Goal: Check status: Check status

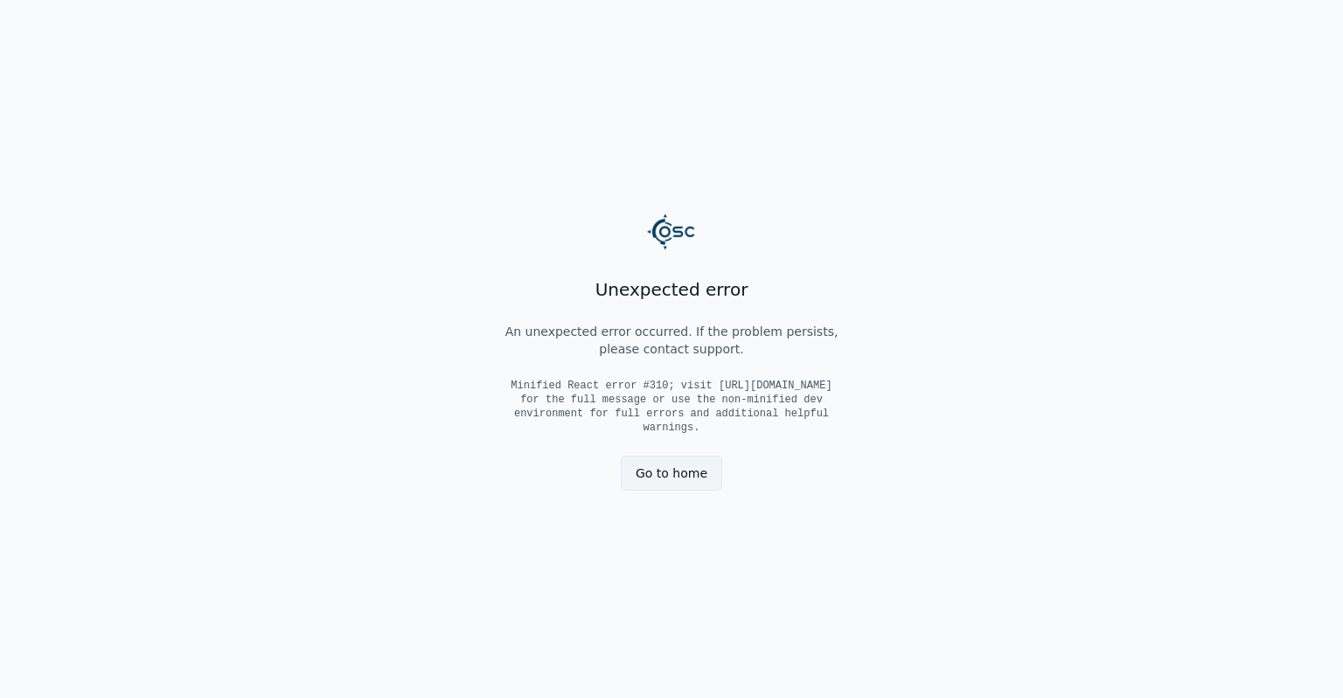
click at [703, 462] on link "Go to home" at bounding box center [671, 473] width 101 height 35
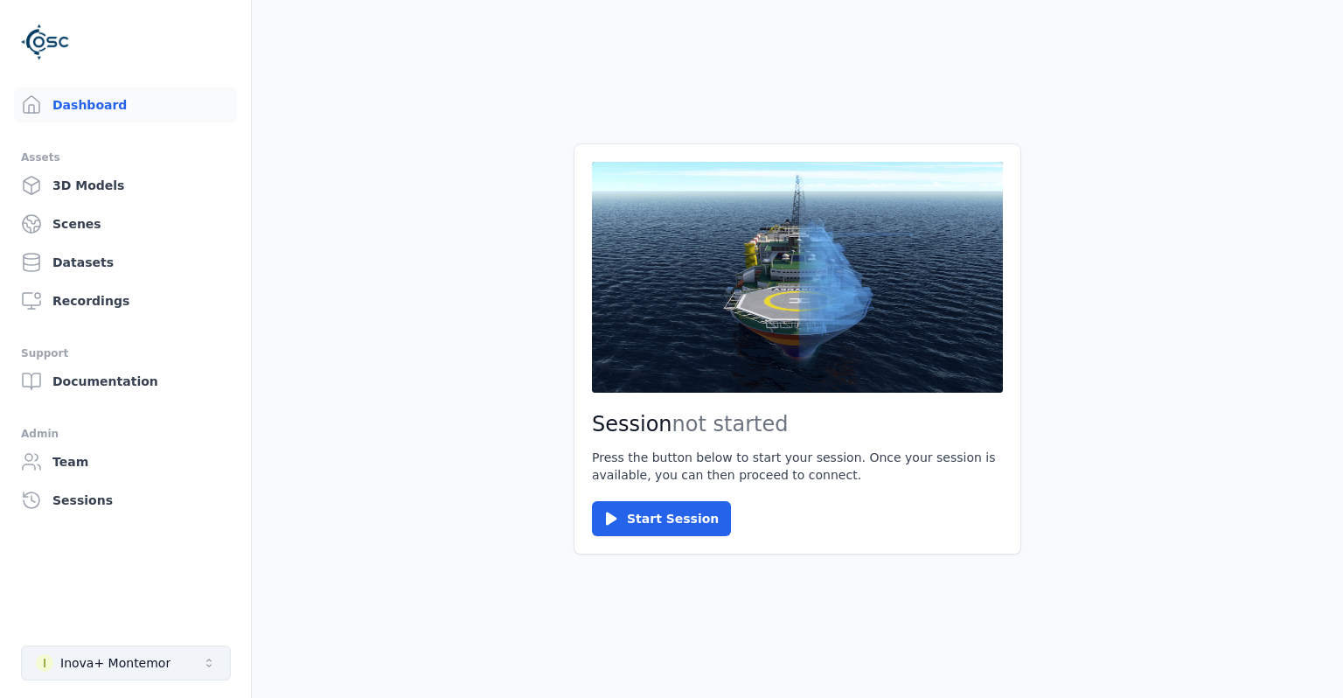
click at [177, 662] on button "I Inova+ Montemor" at bounding box center [126, 662] width 210 height 35
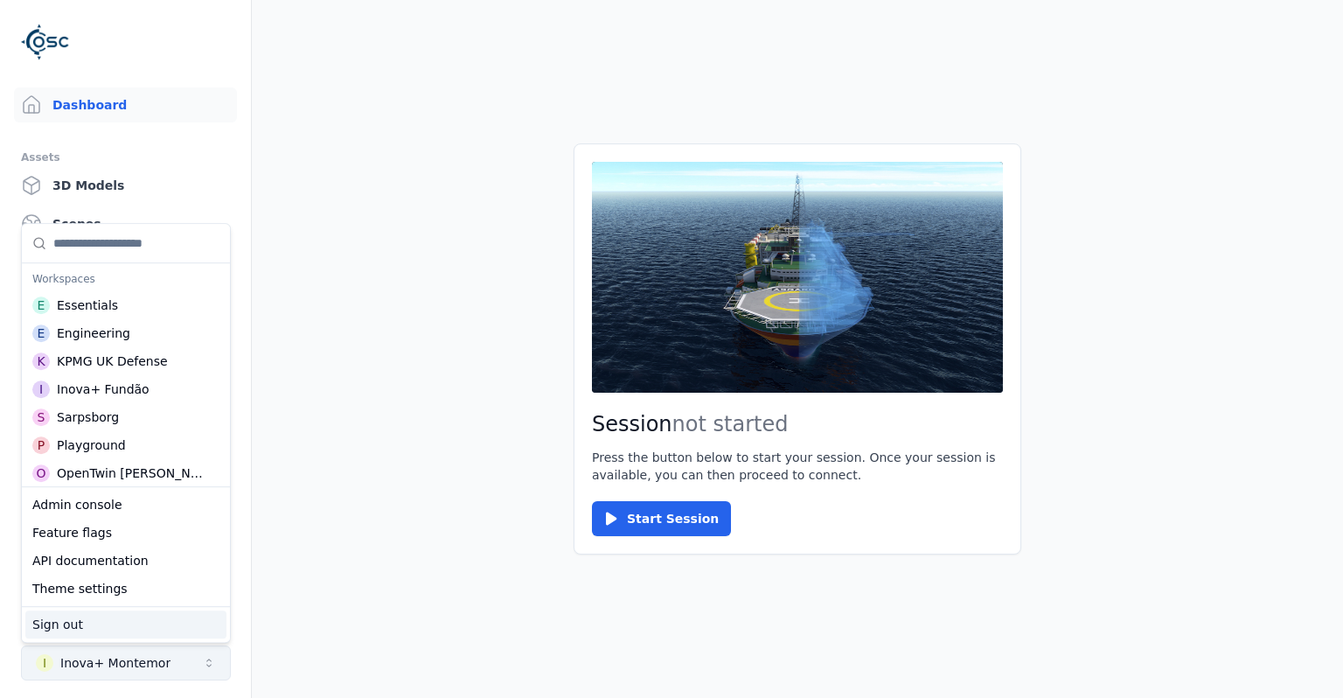
click at [177, 662] on button "I Inova+ Montemor" at bounding box center [126, 662] width 210 height 35
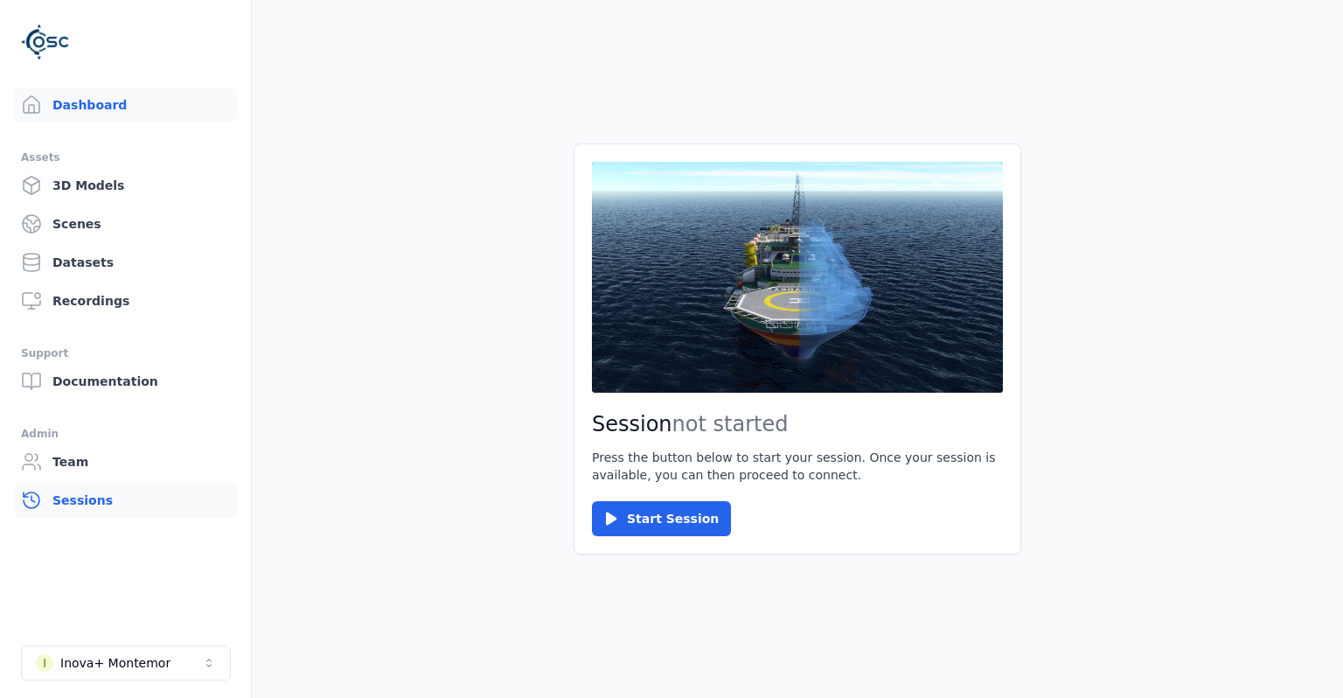
click at [146, 505] on link "Sessions" at bounding box center [125, 500] width 223 height 35
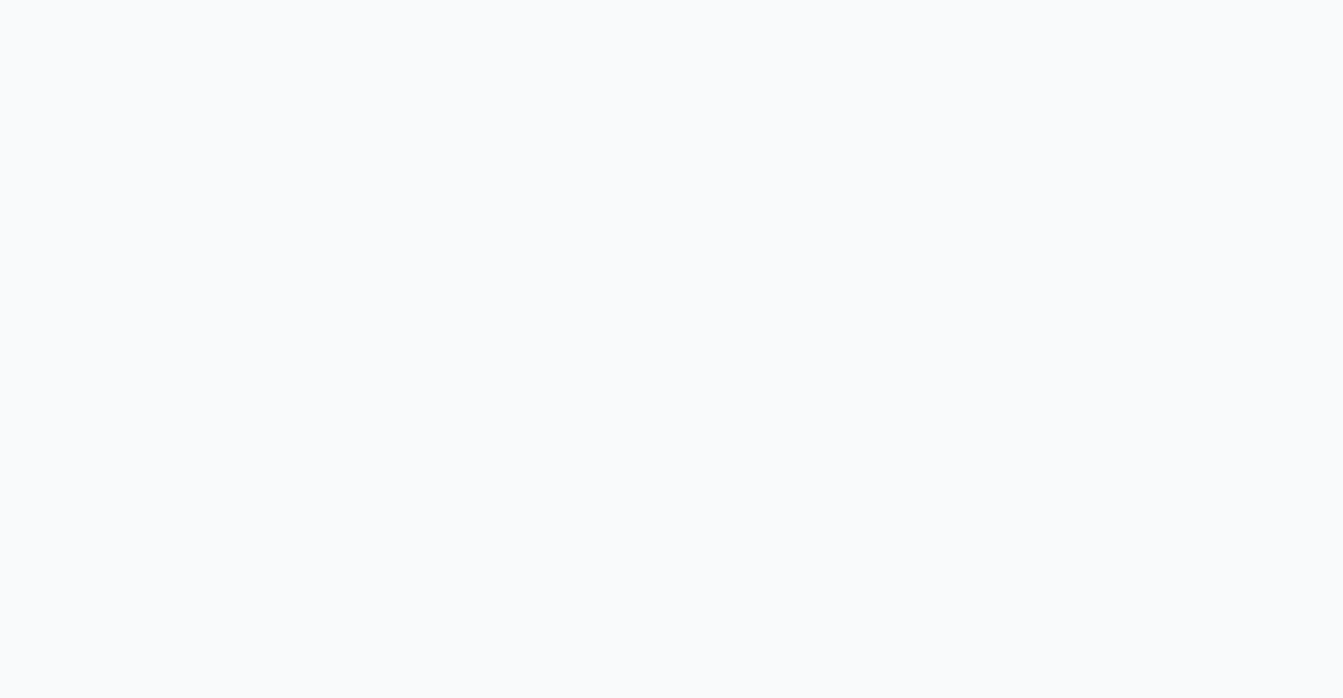
click at [853, 169] on div at bounding box center [671, 349] width 1343 height 698
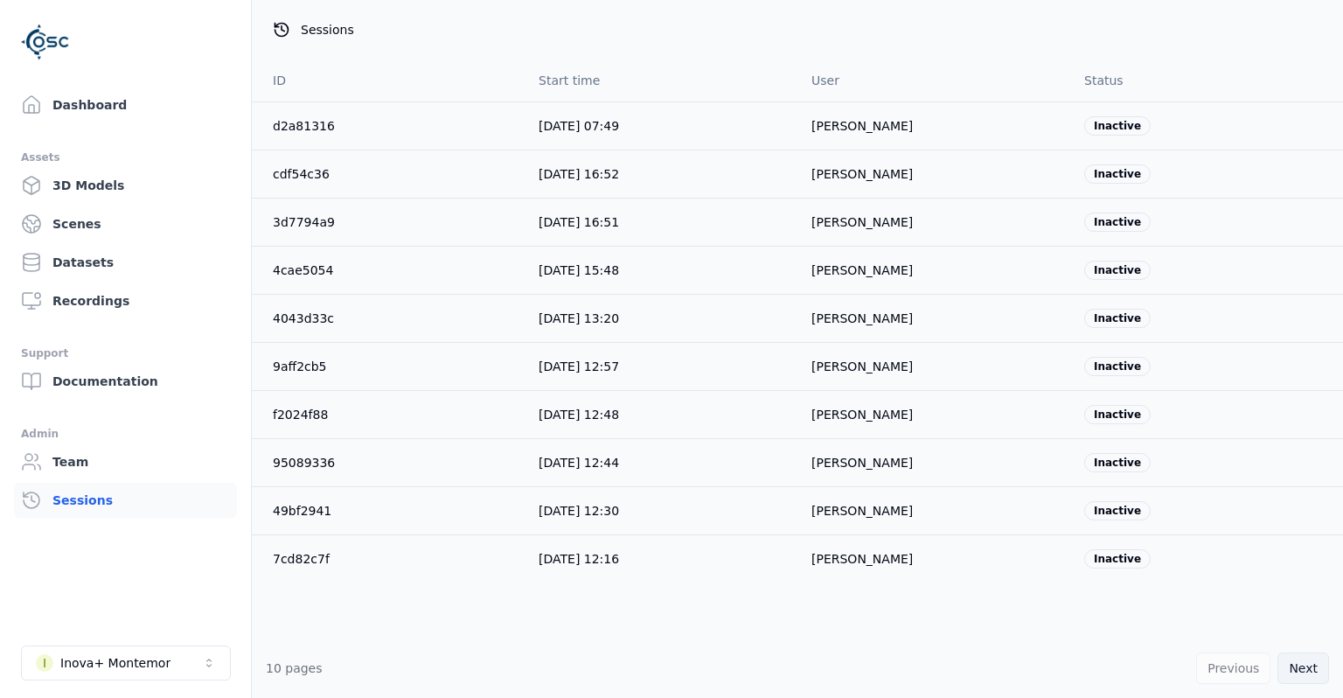
click at [1312, 669] on button "Next" at bounding box center [1303, 667] width 52 height 31
click at [1299, 666] on button "Next" at bounding box center [1303, 667] width 52 height 31
click at [1298, 672] on button "Next" at bounding box center [1303, 667] width 52 height 31
click at [1250, 669] on button "Previous" at bounding box center [1233, 667] width 74 height 31
click at [1297, 666] on button "Next" at bounding box center [1303, 667] width 52 height 31
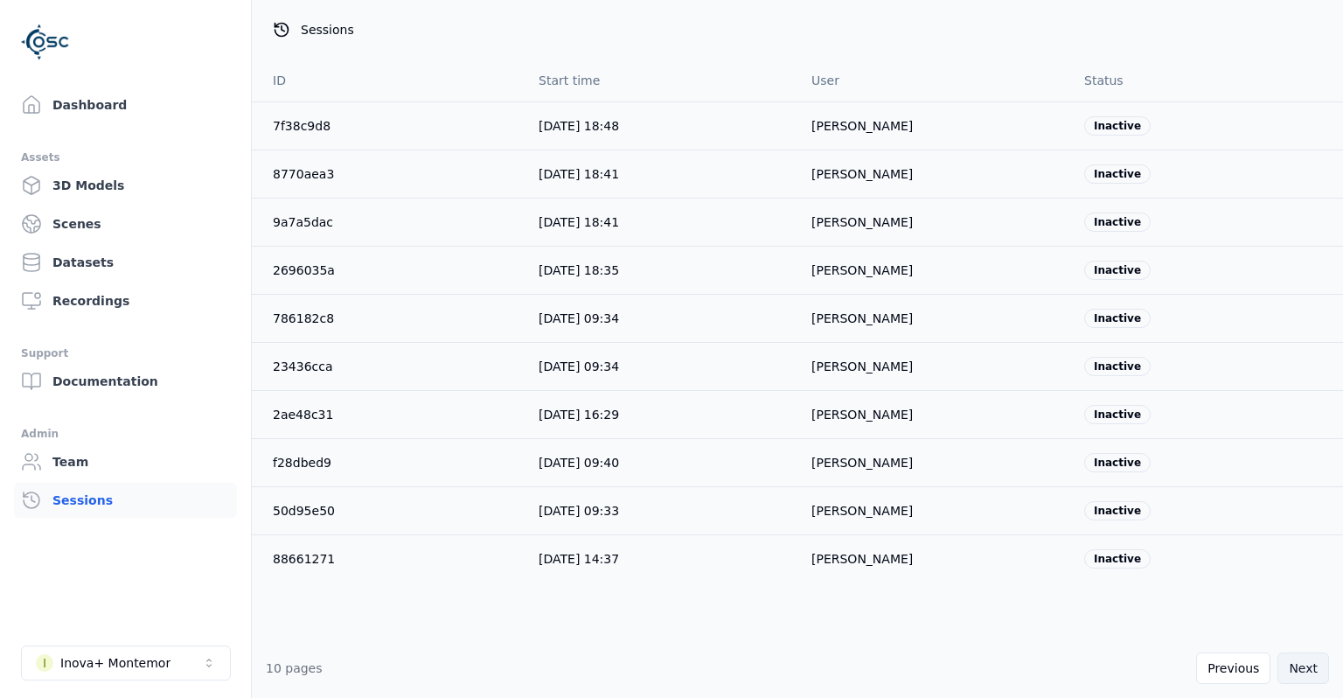
click at [1297, 666] on button "Next" at bounding box center [1303, 667] width 52 height 31
click at [1260, 667] on button "Previous" at bounding box center [1233, 667] width 74 height 31
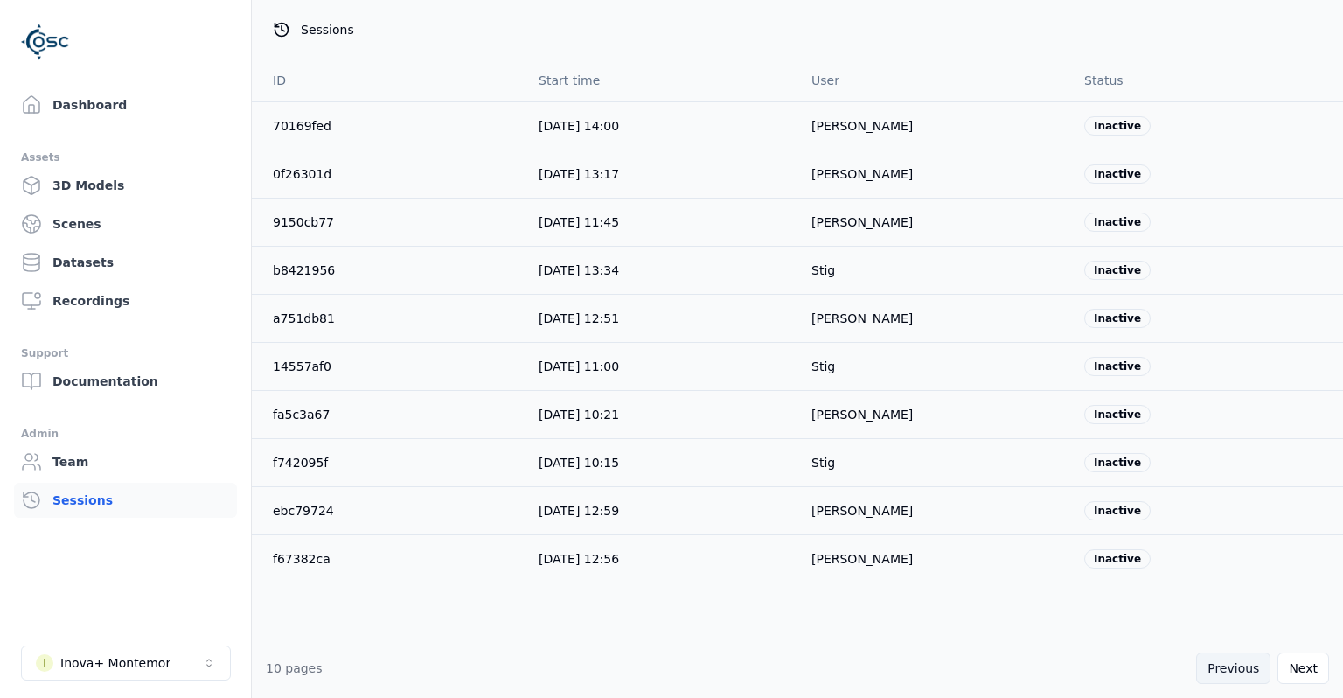
click at [1260, 667] on button "Previous" at bounding box center [1233, 667] width 74 height 31
click at [1259, 667] on button "Previous" at bounding box center [1233, 667] width 74 height 31
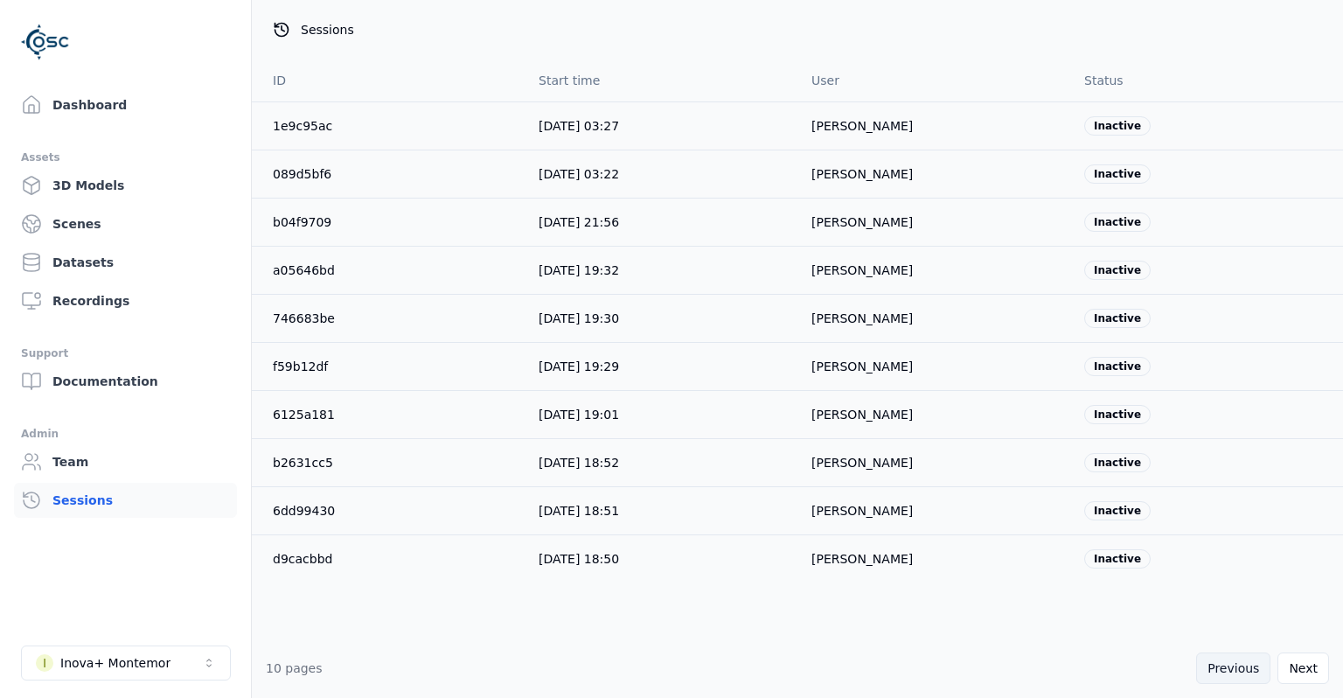
click at [1259, 667] on button "Previous" at bounding box center [1233, 667] width 74 height 31
click at [1259, 667] on div "Previous Next" at bounding box center [1262, 667] width 133 height 31
click at [1258, 667] on div "Previous Next" at bounding box center [1262, 667] width 133 height 31
click at [1257, 668] on div "Previous Next" at bounding box center [1262, 667] width 133 height 31
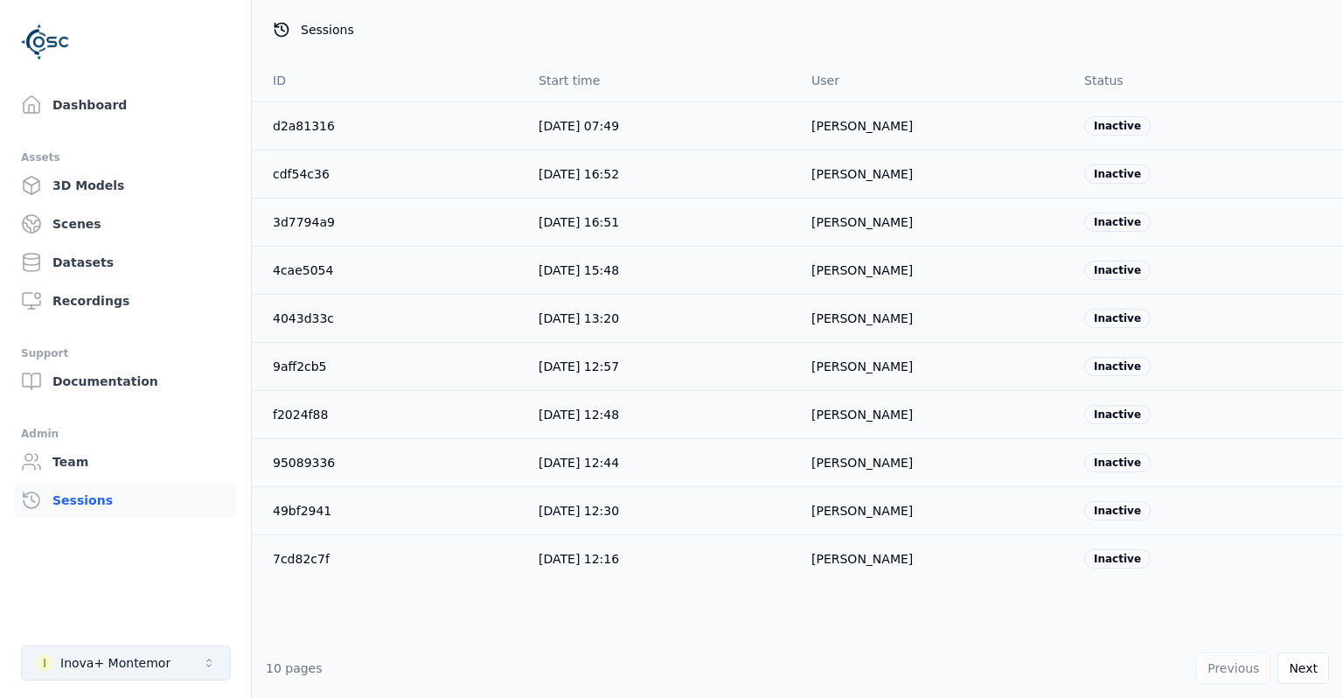
click at [192, 654] on button "I Inova+ Montemor" at bounding box center [126, 662] width 210 height 35
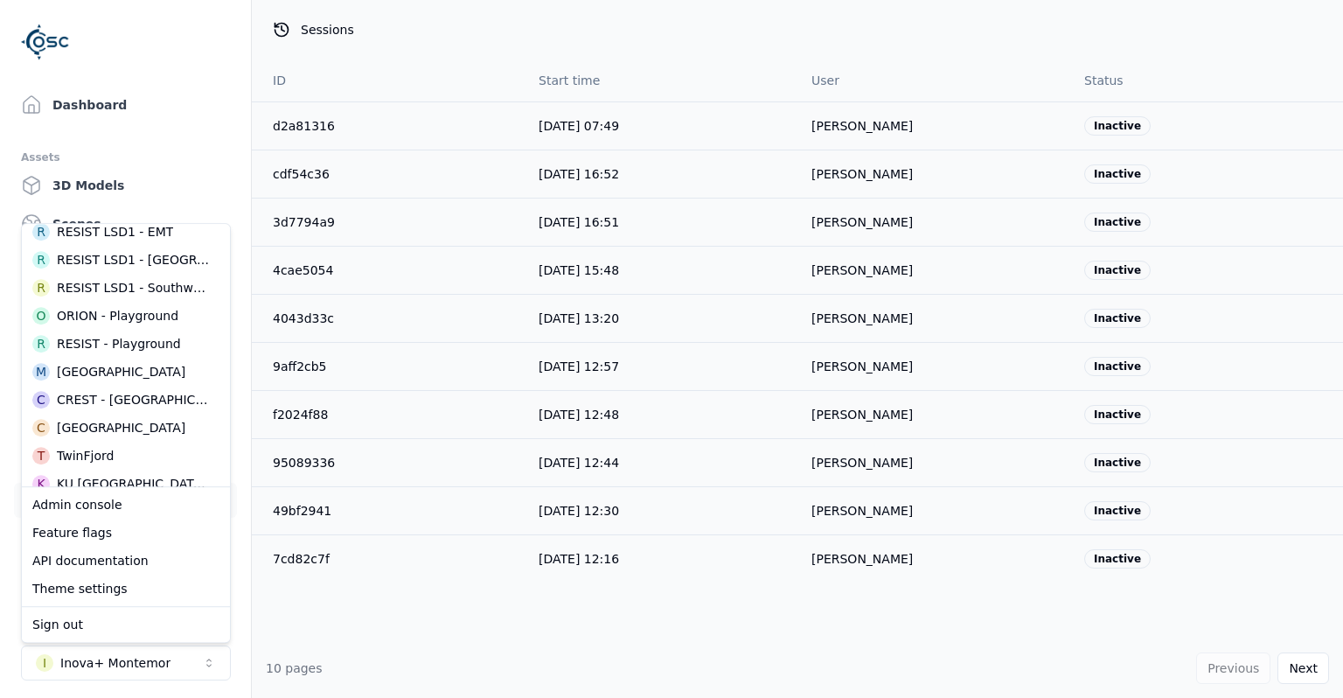
scroll to position [793, 0]
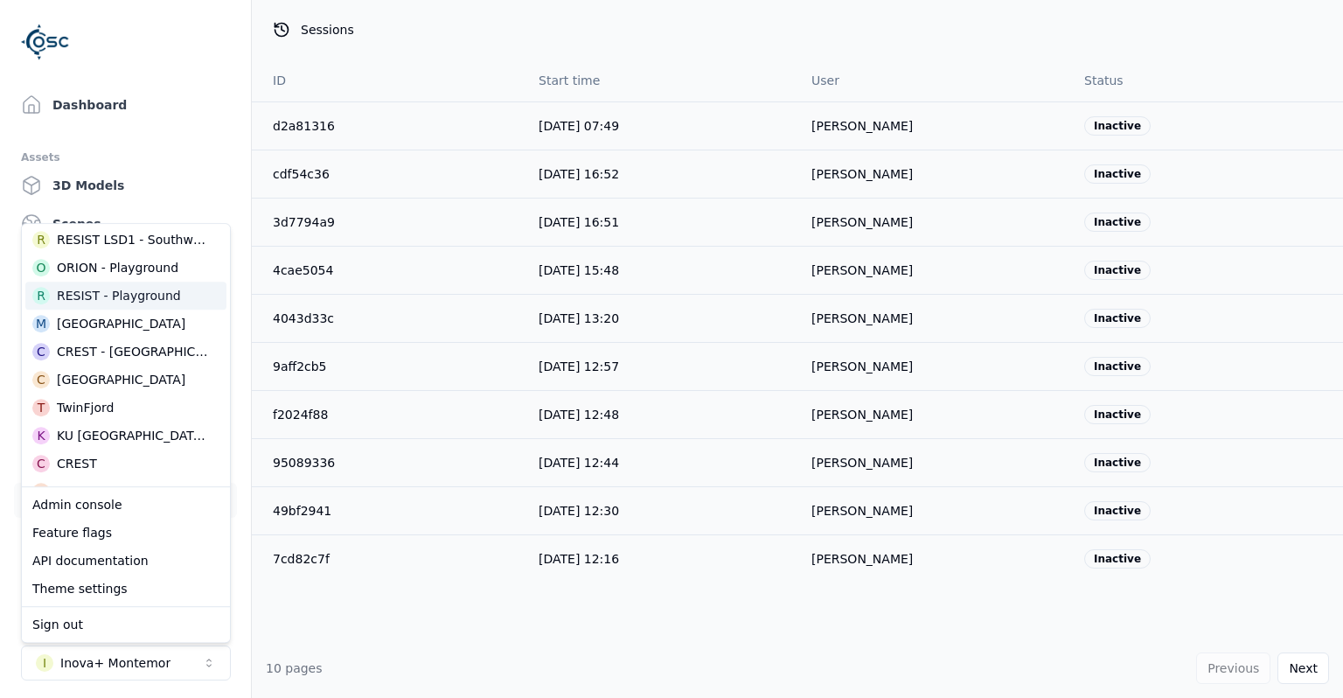
click at [118, 302] on div "RESIST - Playground" at bounding box center [119, 295] width 124 height 17
click at [115, 296] on div "RESIST - Playground" at bounding box center [119, 295] width 124 height 17
click at [548, 621] on div "ID Start time User Status d2a81316 13/08/2025, 07:49 Brenda Olsen Inactive cdf5…" at bounding box center [797, 348] width 1091 height 579
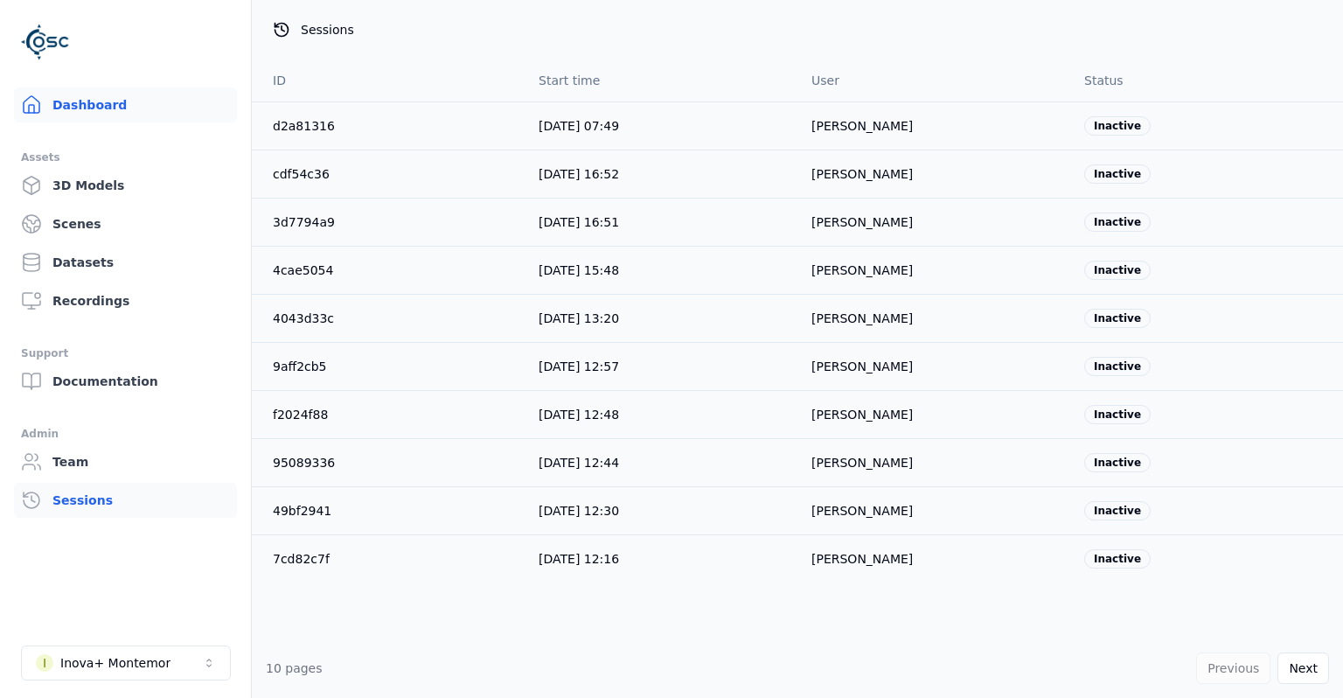
click at [114, 93] on link "Dashboard" at bounding box center [125, 104] width 223 height 35
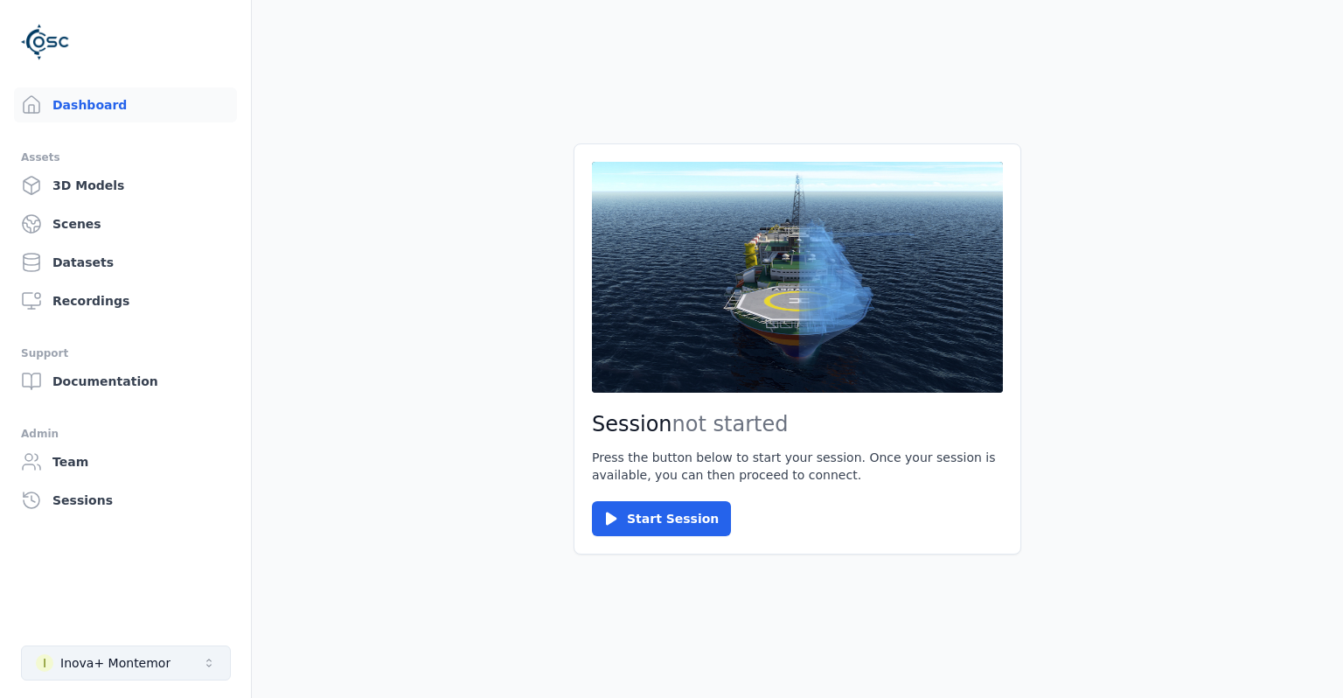
click at [190, 670] on button "I Inova+ Montemor" at bounding box center [126, 662] width 210 height 35
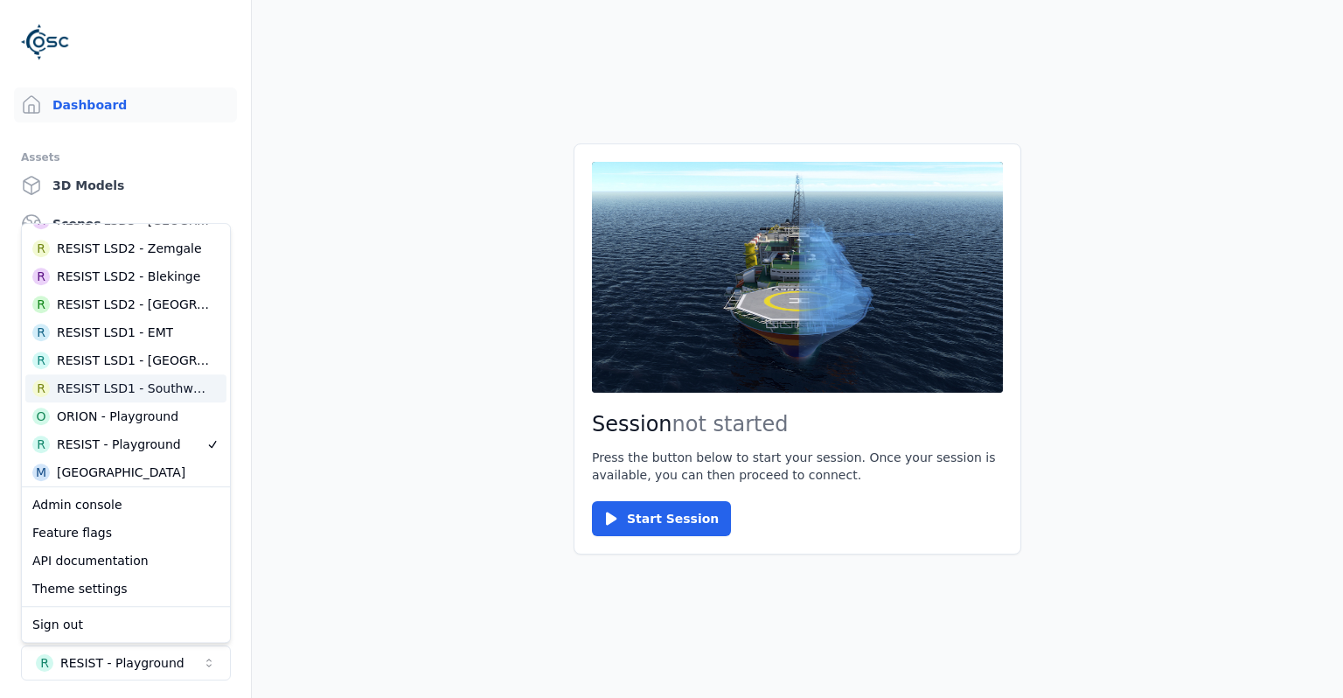
scroll to position [758, 0]
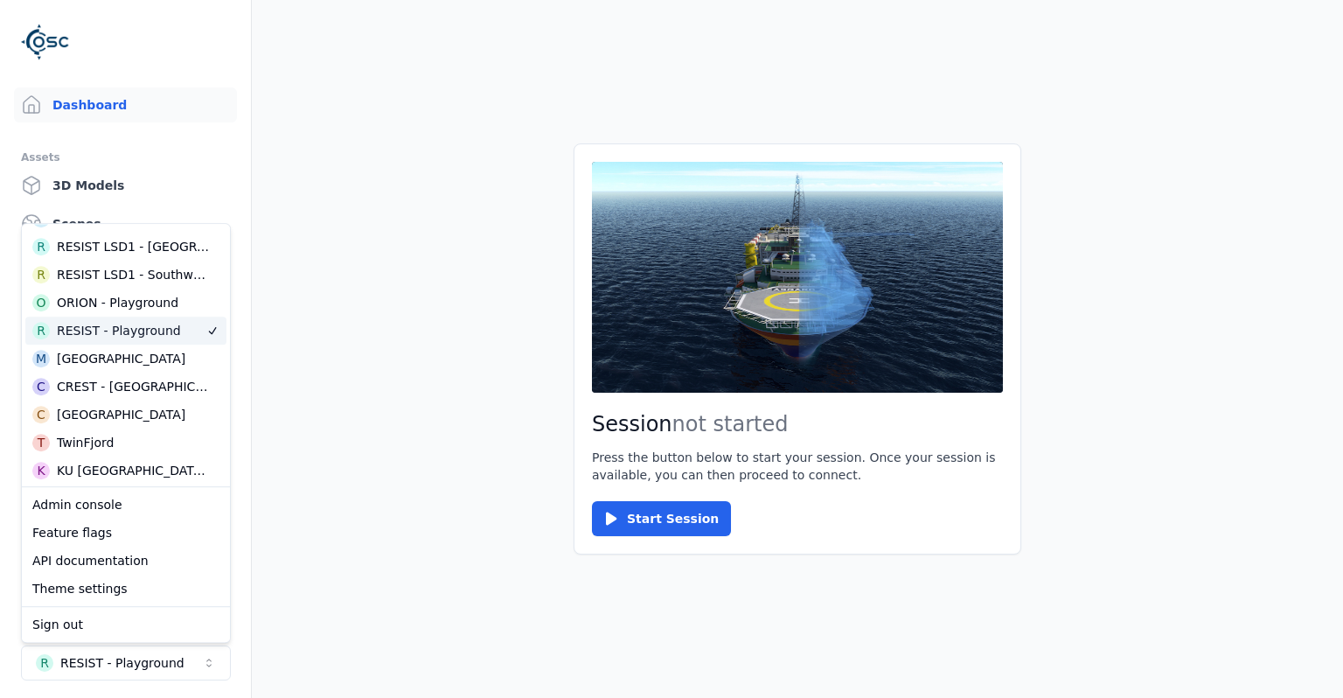
click at [331, 338] on main "Session not started Press the button below to start your session. Once your ses…" at bounding box center [797, 349] width 1091 height 698
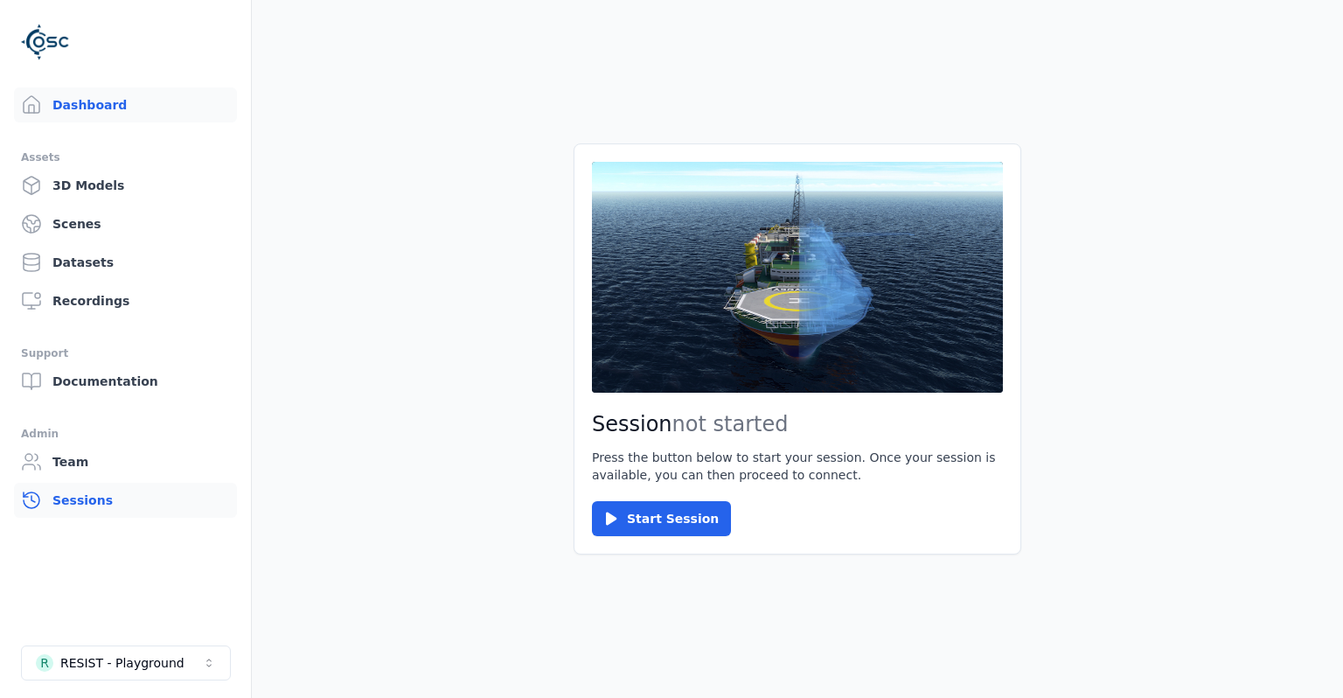
click at [99, 498] on link "Sessions" at bounding box center [125, 500] width 223 height 35
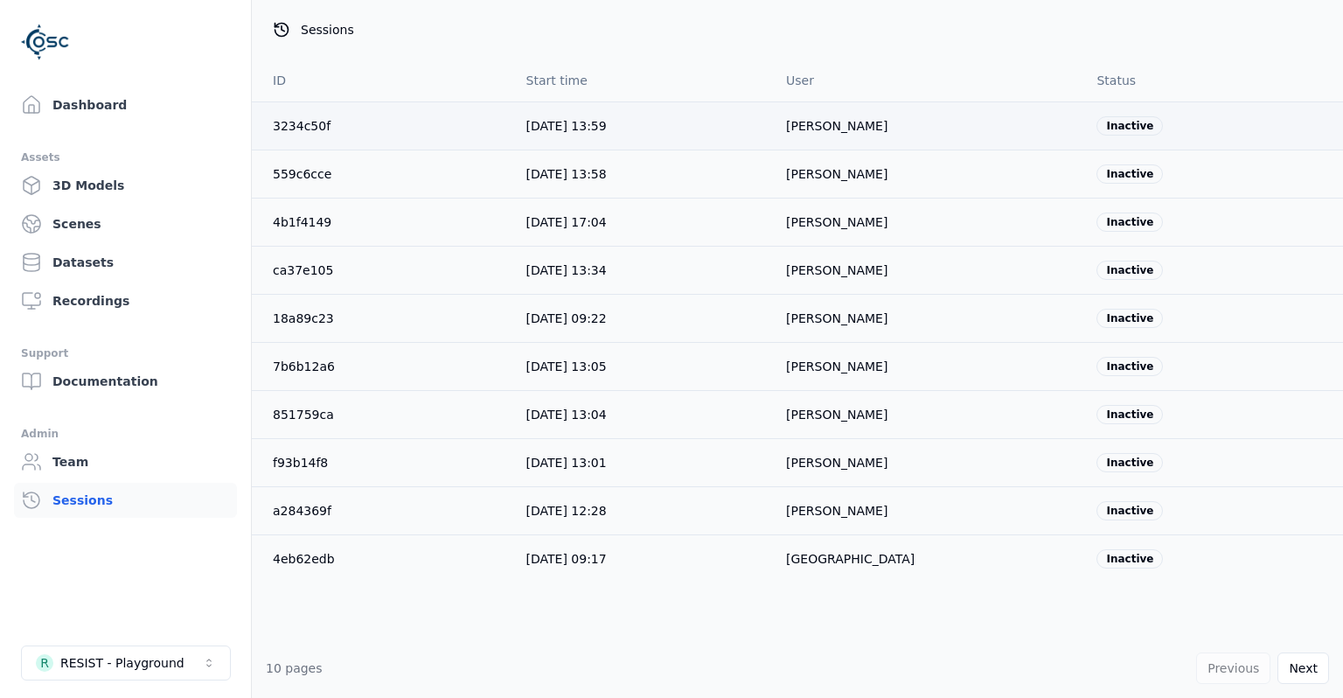
drag, startPoint x: 550, startPoint y: 117, endPoint x: 699, endPoint y: 124, distance: 148.8
click at [699, 124] on td "16/07/2025, 13:59" at bounding box center [642, 125] width 261 height 48
click at [576, 173] on span "16/07/2025, 13:58" at bounding box center [566, 174] width 80 height 14
click at [594, 228] on span "14/07/2025, 17:04" at bounding box center [566, 222] width 80 height 14
